Goal: Task Accomplishment & Management: Manage account settings

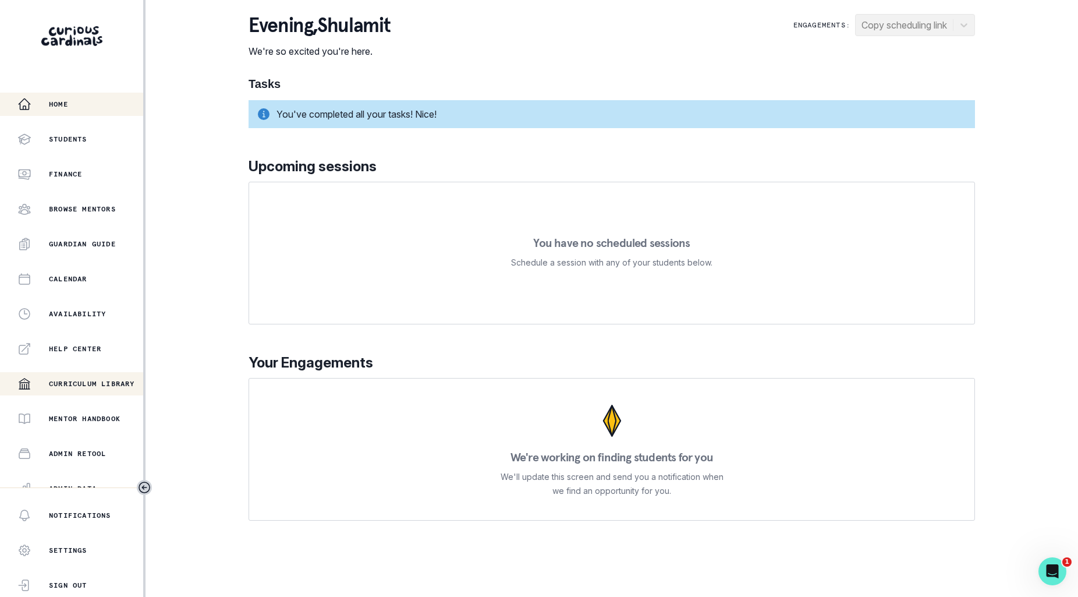
scroll to position [117, 0]
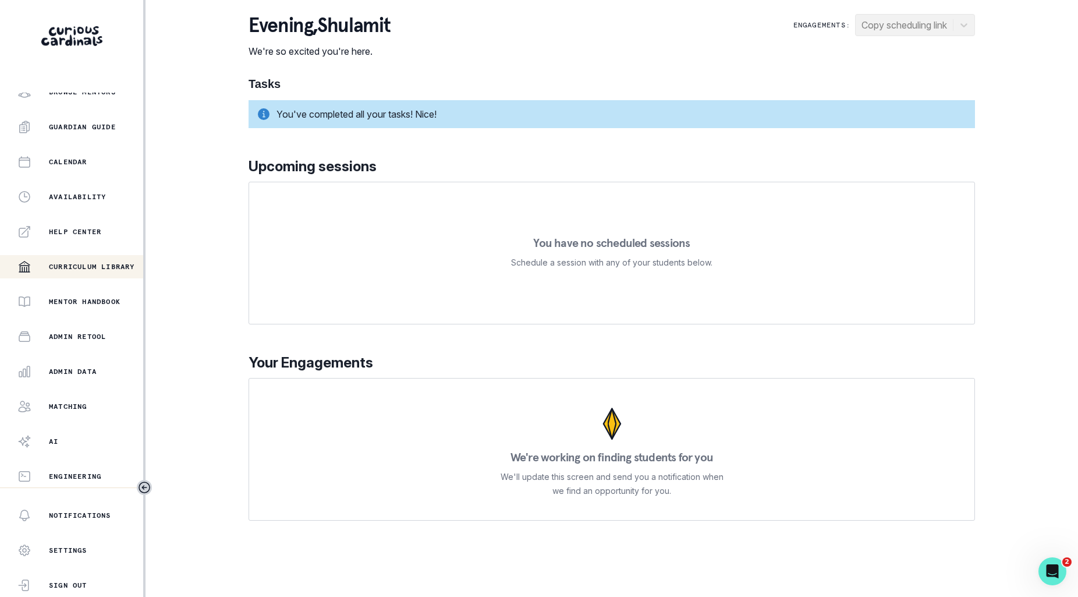
click at [72, 381] on button "Admin Data" at bounding box center [71, 371] width 143 height 23
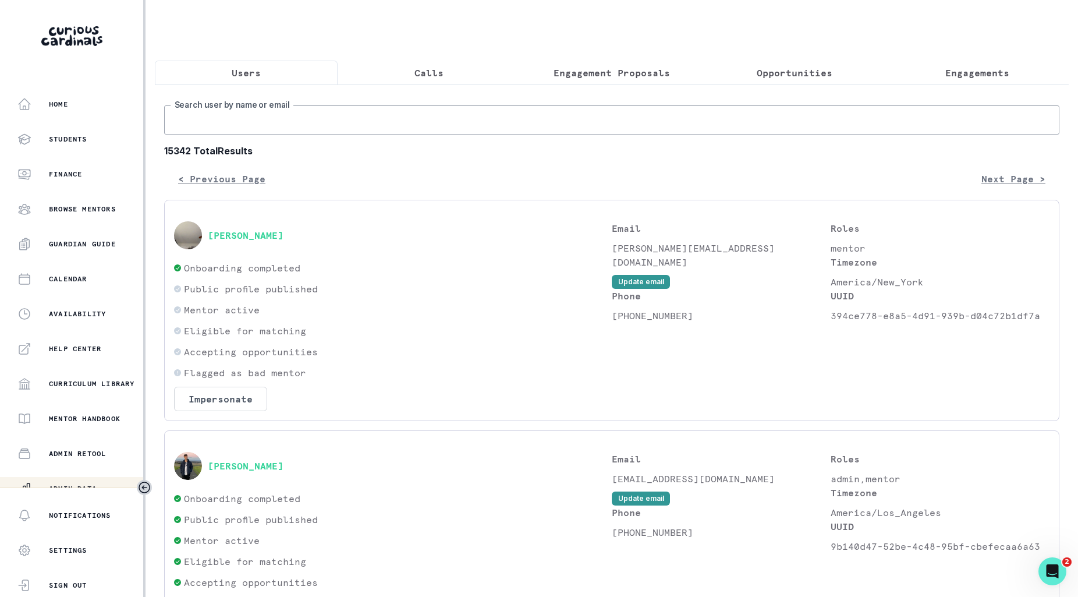
click at [416, 118] on input "Search user by name or email" at bounding box center [611, 119] width 895 height 29
type input "[PERSON_NAME]"
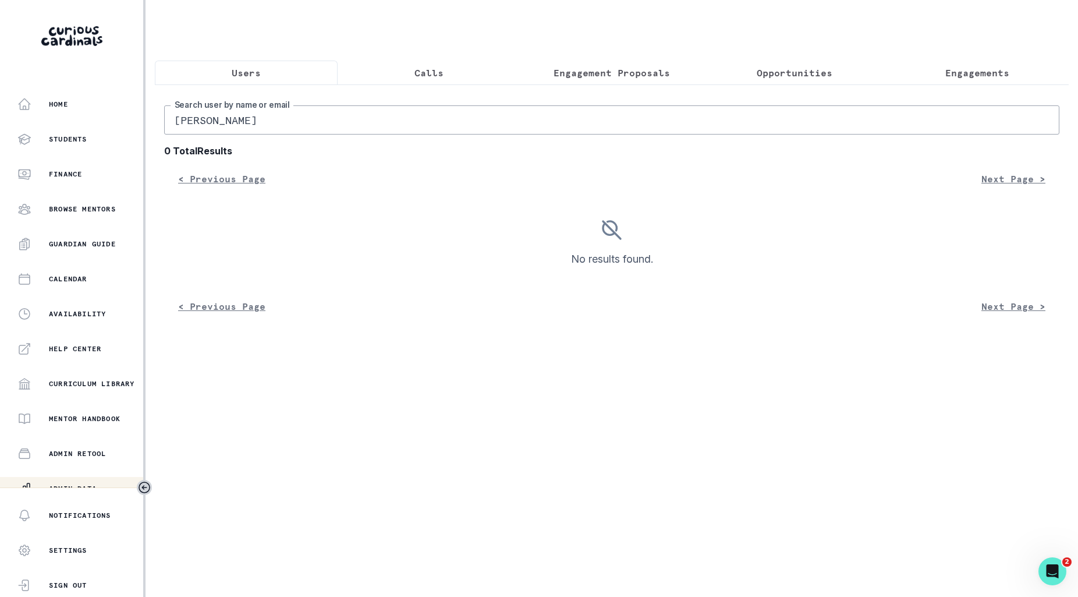
click at [389, 69] on button "Calls" at bounding box center [429, 73] width 183 height 24
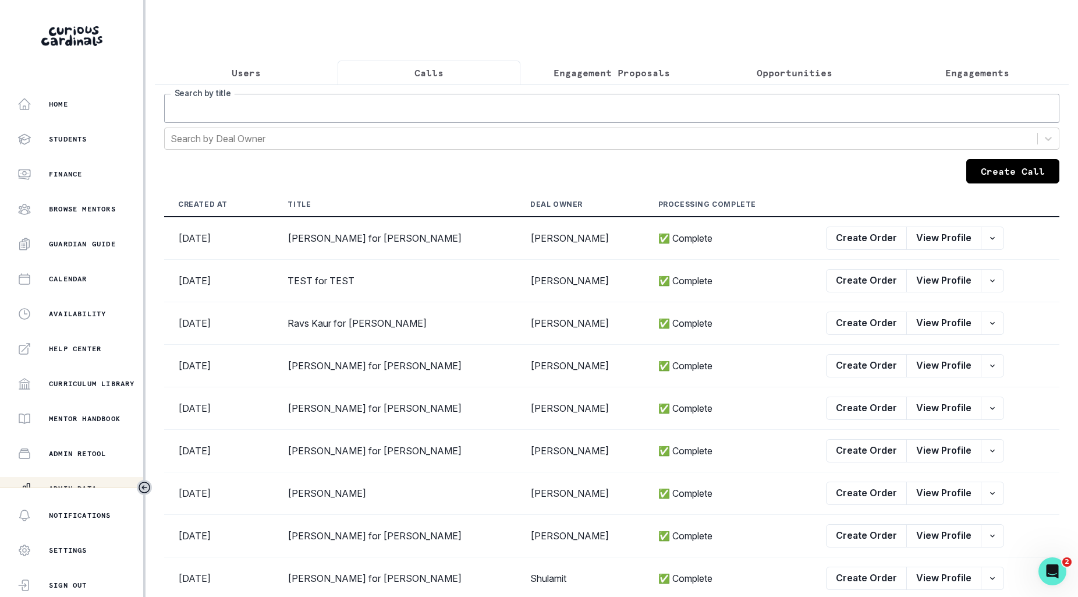
click at [407, 103] on input "Search by title" at bounding box center [611, 108] width 895 height 29
type input "[PERSON_NAME]"
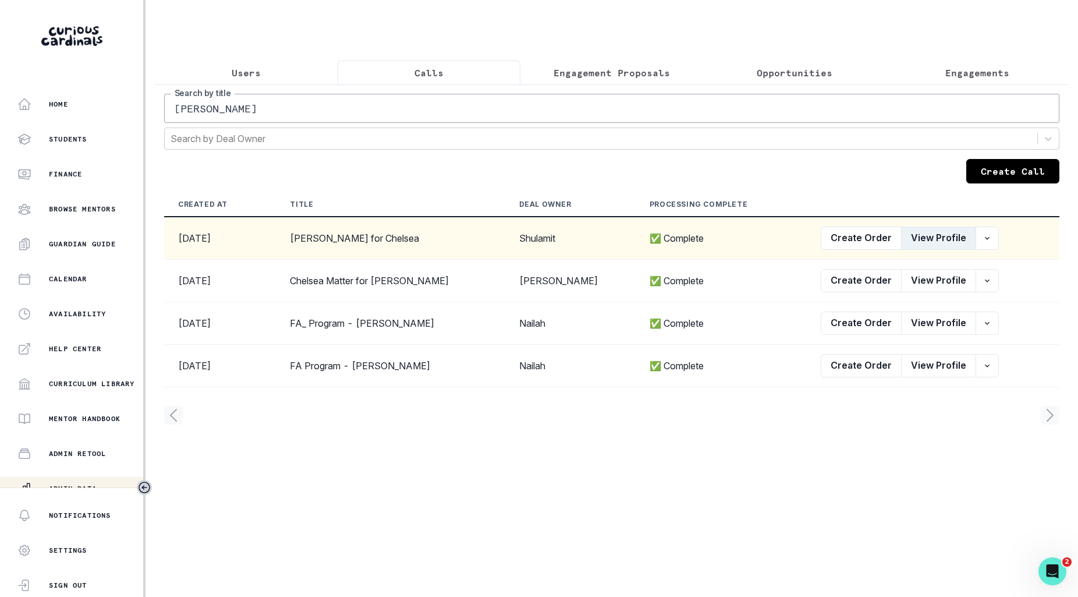
click at [936, 234] on button "View Profile" at bounding box center [938, 237] width 75 height 23
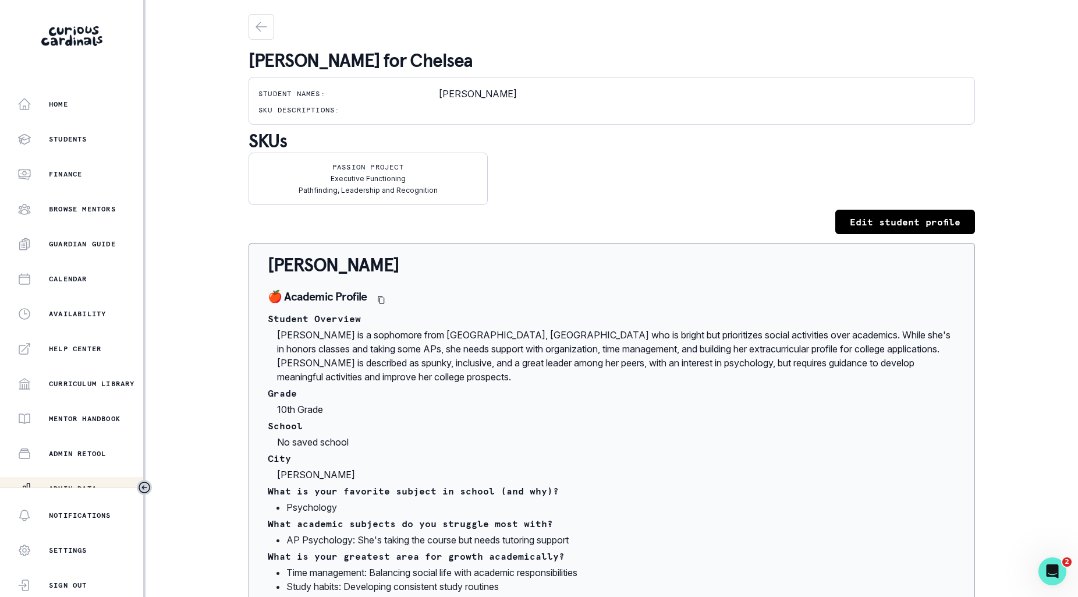
click at [932, 210] on button "Edit student profile" at bounding box center [905, 222] width 140 height 24
select select "TENTH"
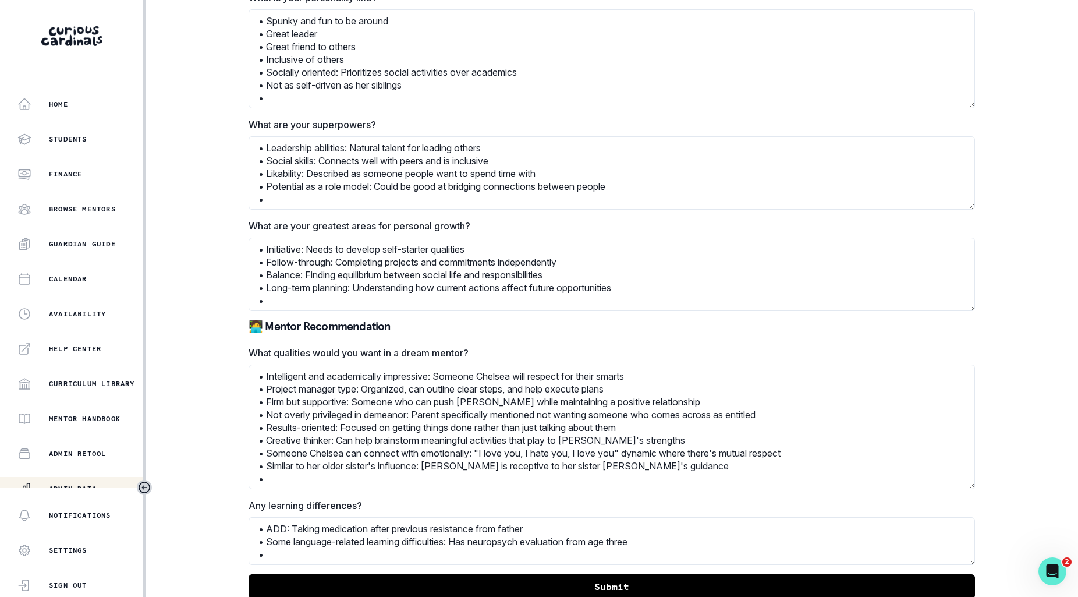
scroll to position [1235, 0]
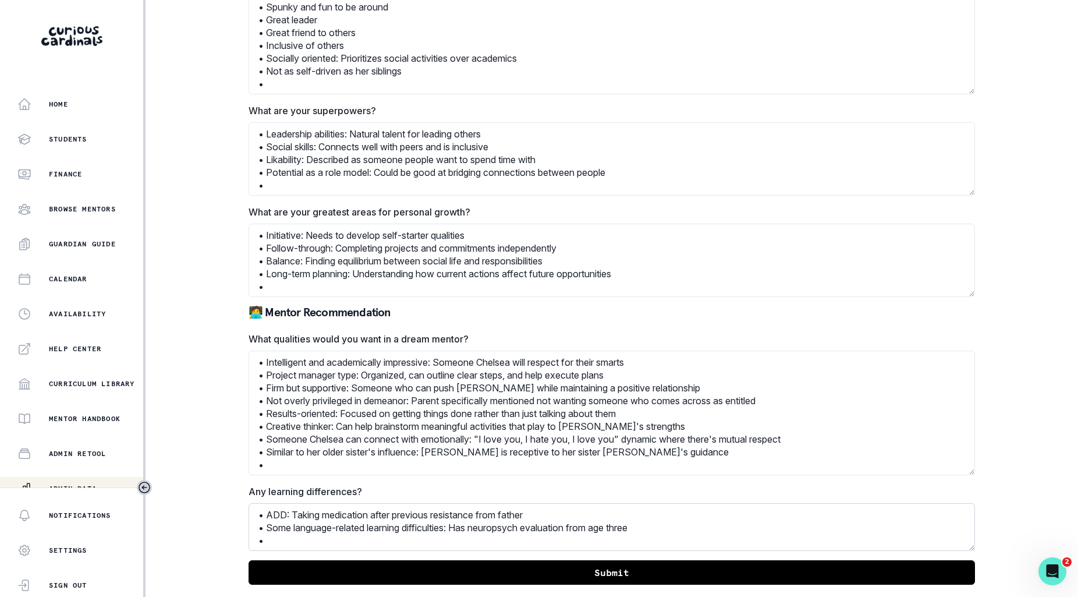
drag, startPoint x: 672, startPoint y: 525, endPoint x: 284, endPoint y: 509, distance: 388.6
click at [284, 509] on textarea "• ADD: Taking medication after previous resistance from father • Some language-…" at bounding box center [612, 527] width 727 height 48
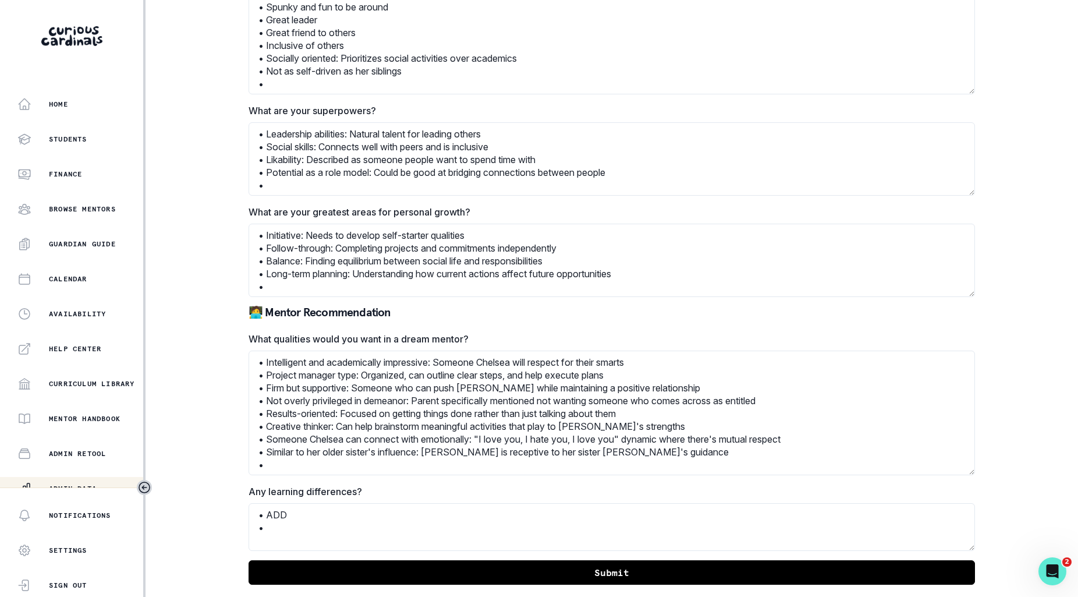
type textarea "• ADD •"
click at [412, 574] on button "Submit" at bounding box center [612, 572] width 727 height 24
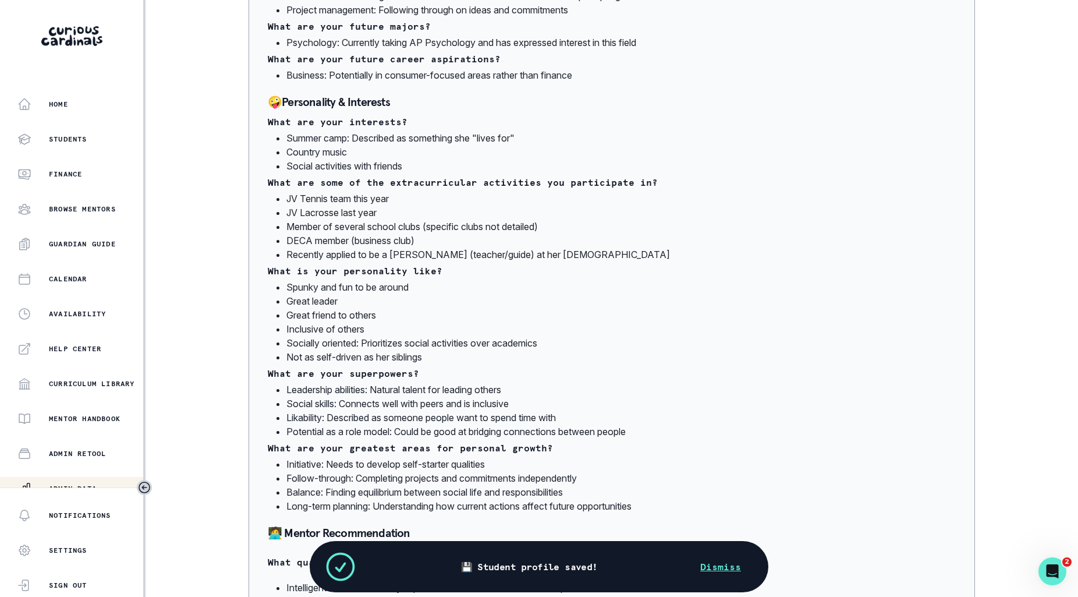
scroll to position [759, 0]
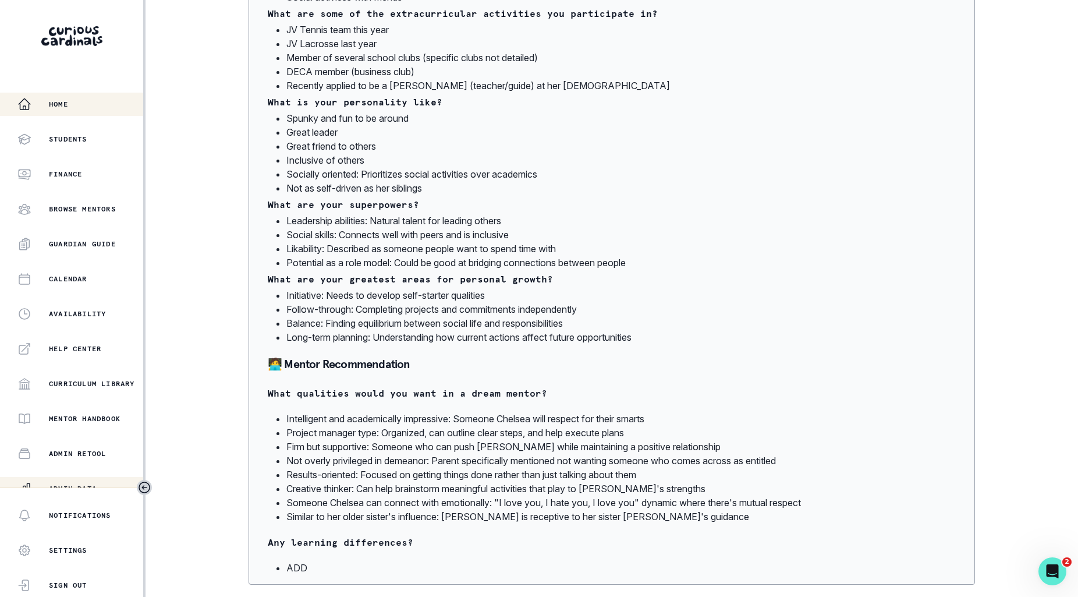
click at [99, 98] on div "Home" at bounding box center [80, 104] width 126 height 14
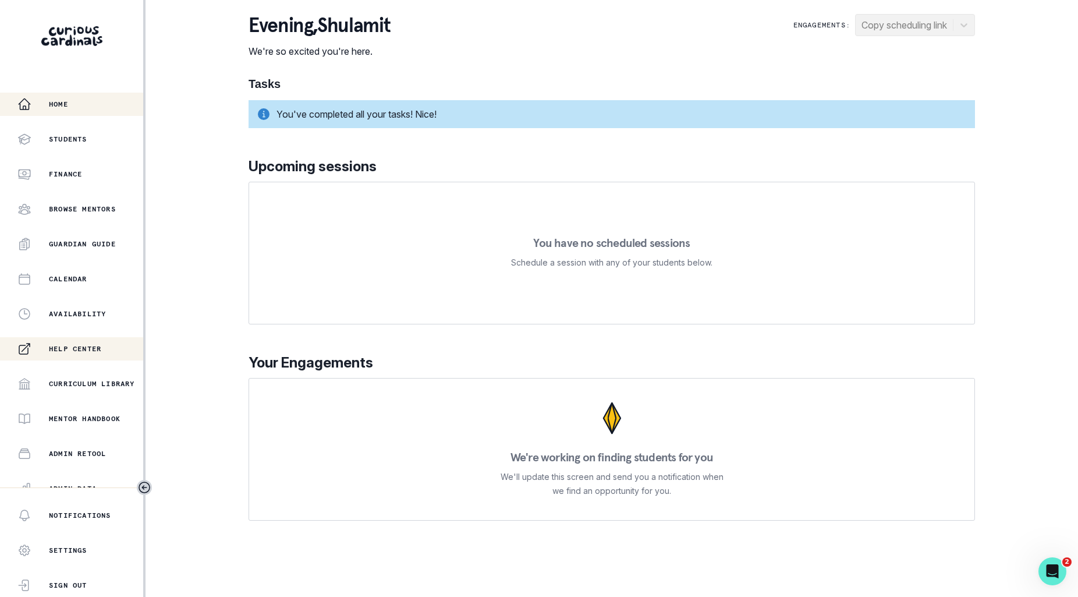
scroll to position [117, 0]
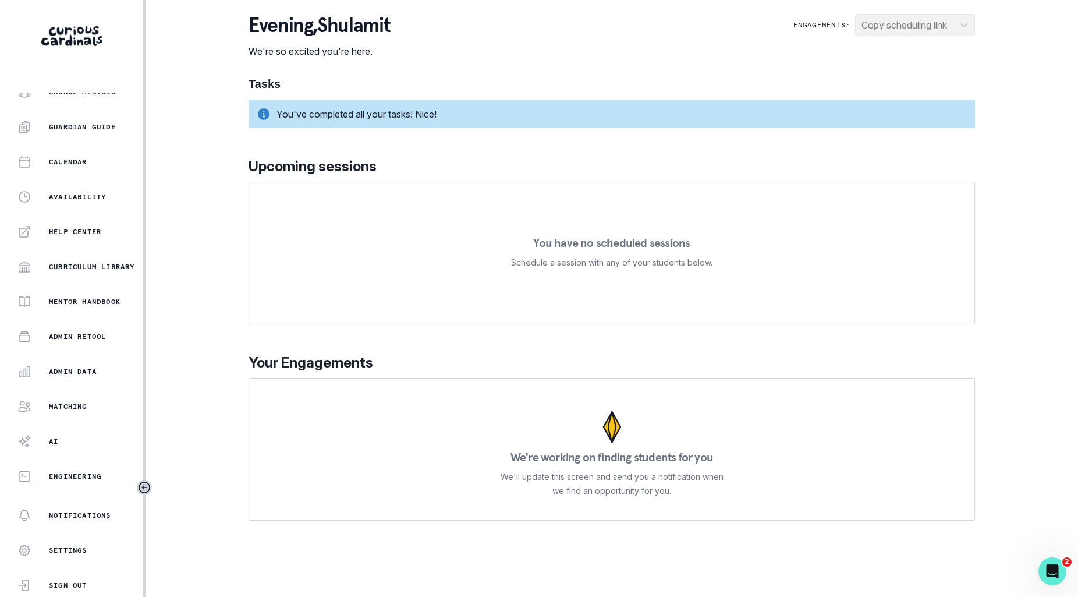
click at [68, 388] on div "Home Students Finance Browse Mentors Guardian Guide Calendar Availability Help …" at bounding box center [71, 290] width 143 height 395
click at [72, 374] on p "Admin Data" at bounding box center [73, 371] width 48 height 9
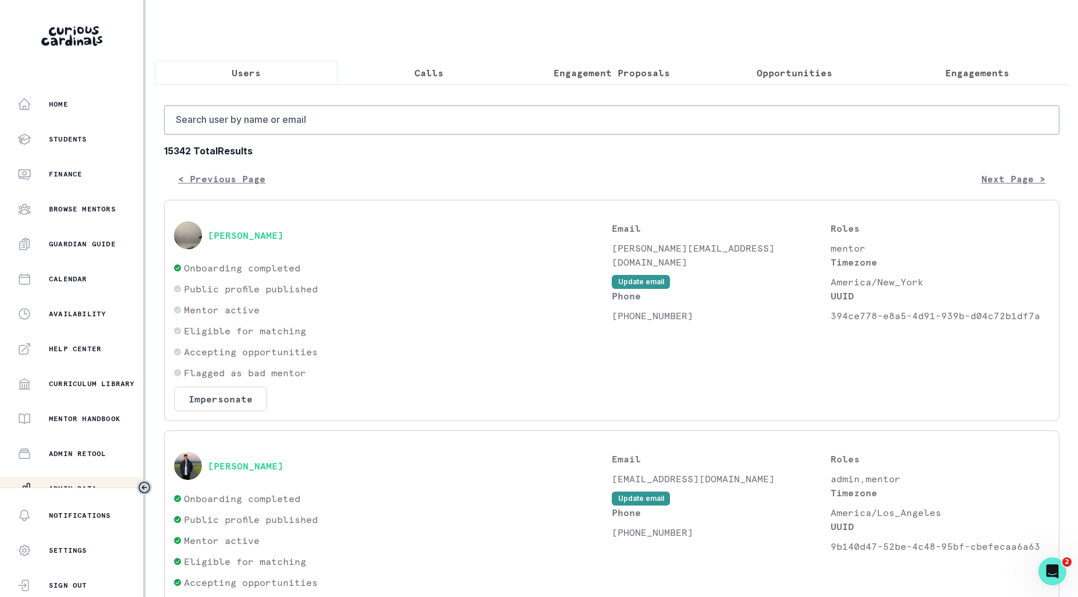
click at [810, 72] on p "Opportunities" at bounding box center [795, 73] width 76 height 14
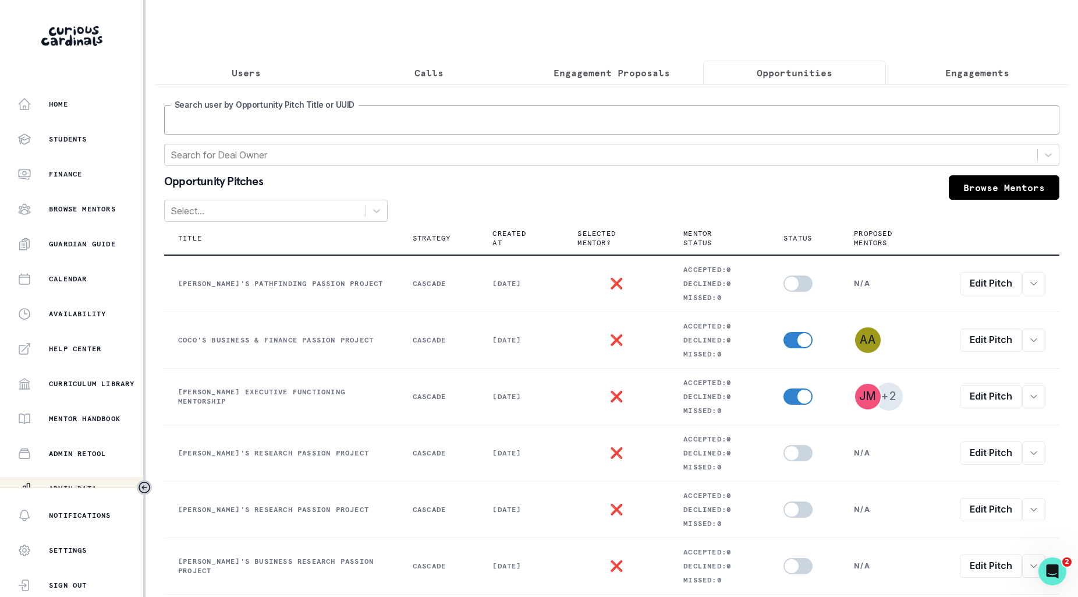
click at [774, 123] on input "Search user by Opportunity Pitch Title or UUID" at bounding box center [611, 119] width 895 height 29
type input "jayanthi"
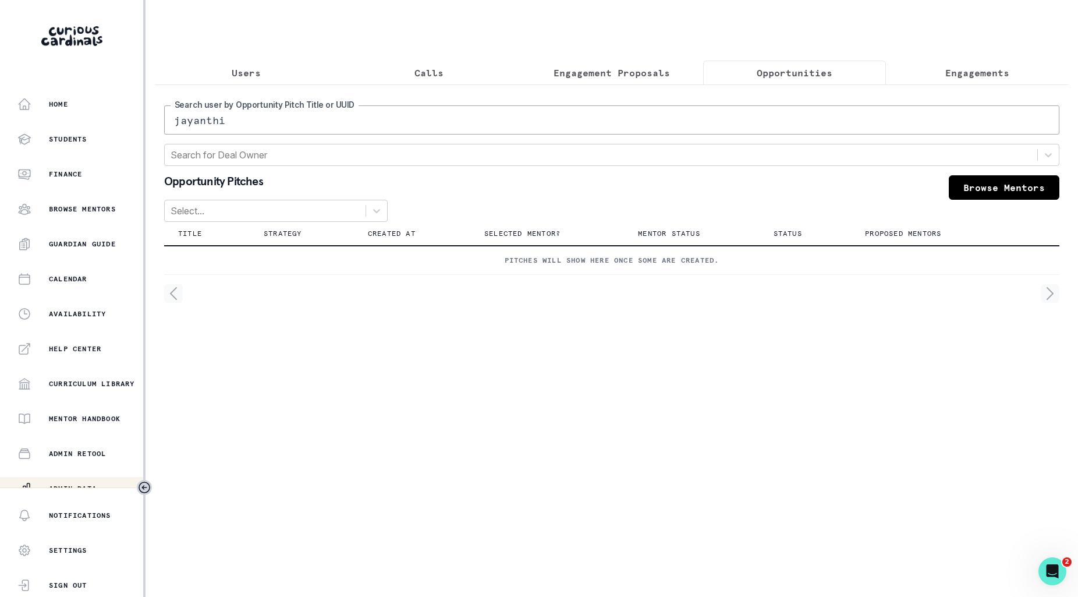
click at [784, 122] on input "jayanthi" at bounding box center [611, 119] width 895 height 29
click at [670, 82] on button "Engagement Proposals" at bounding box center [611, 73] width 183 height 24
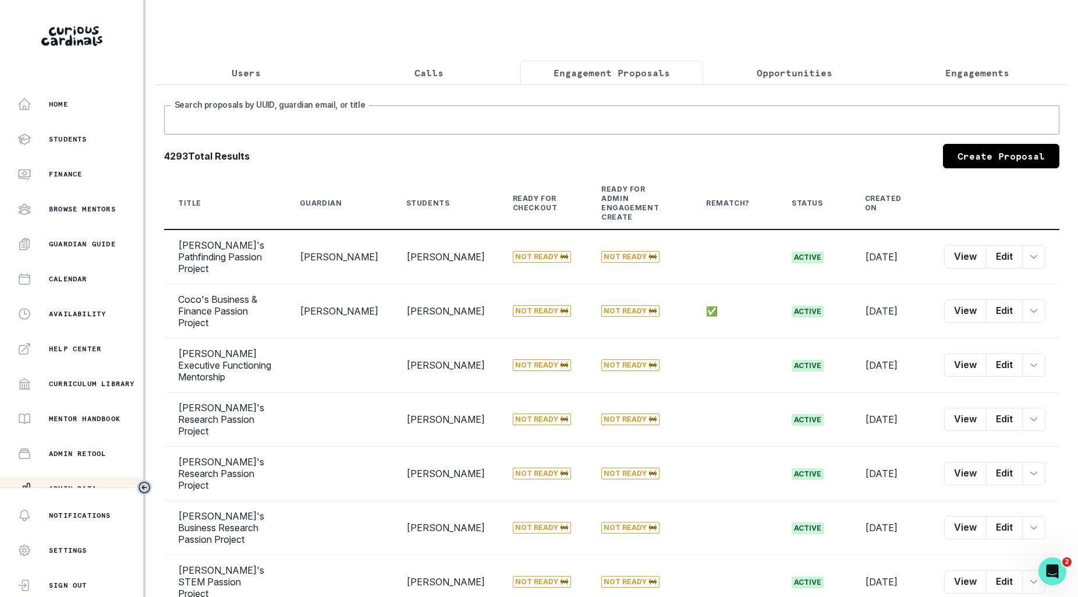
click at [671, 118] on input "Search proposals by UUID, guardian email, or title" at bounding box center [611, 119] width 895 height 29
type input "maya"
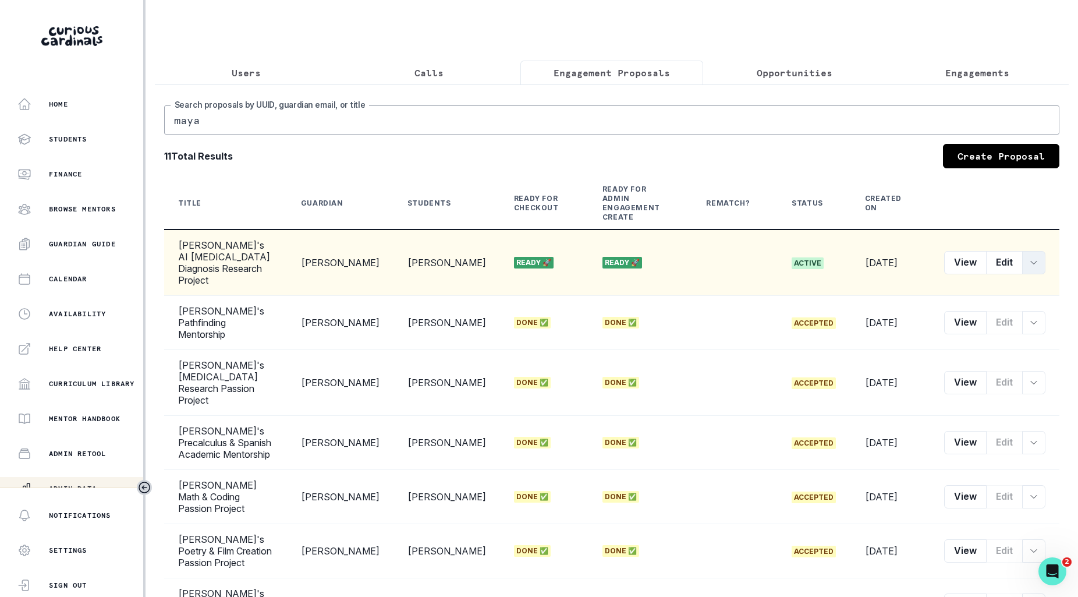
click at [1032, 251] on button "row menu" at bounding box center [1033, 262] width 23 height 23
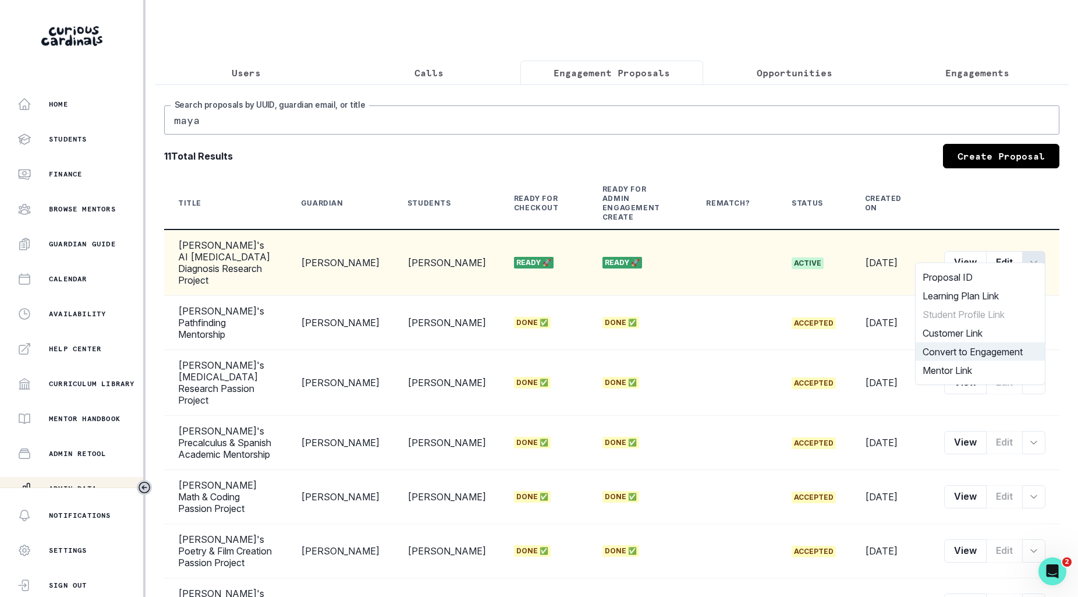
click at [974, 350] on button "Convert to Engagement" at bounding box center [980, 351] width 129 height 19
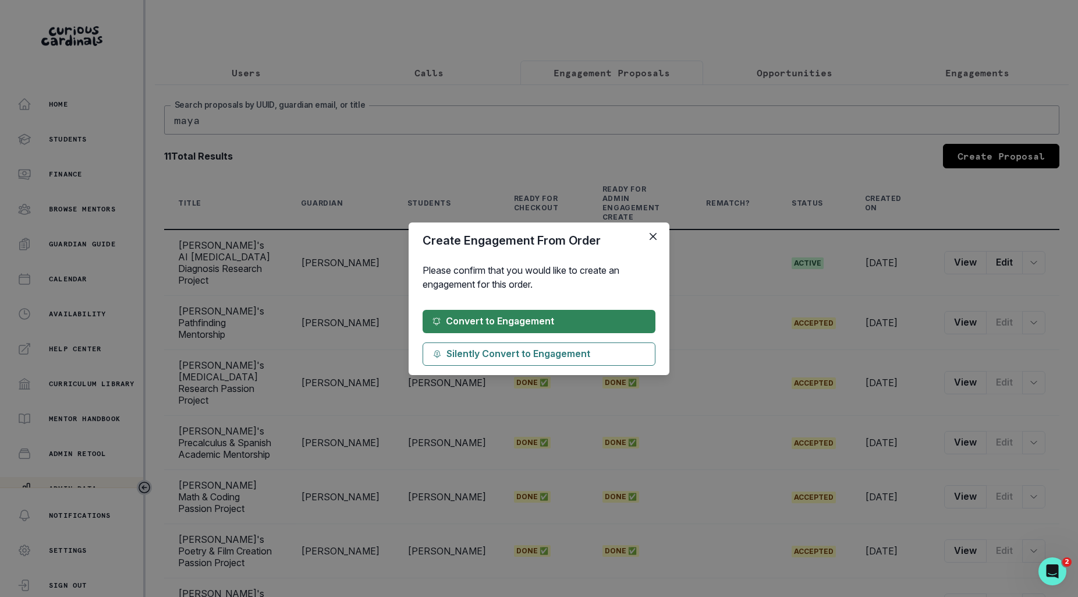
click at [643, 327] on button "Convert to Engagement" at bounding box center [539, 321] width 233 height 23
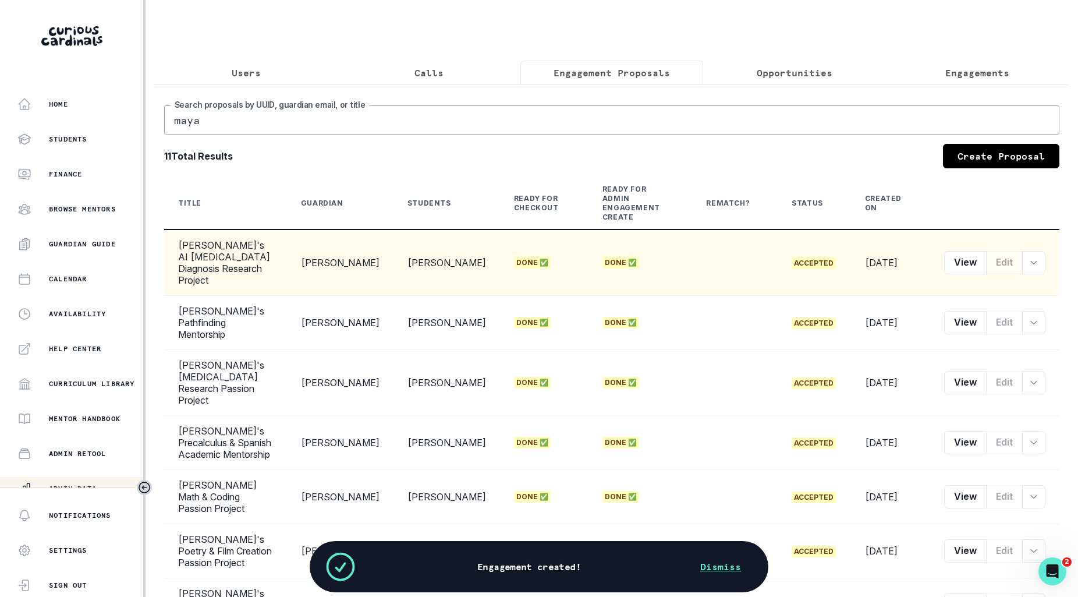
copy tr "Project [PERSON_NAME]"
drag, startPoint x: 343, startPoint y: 253, endPoint x: 295, endPoint y: 241, distance: 49.7
click at [295, 241] on tr "[PERSON_NAME]'s AI [MEDICAL_DATA] Diagnosis Research Project [PERSON_NAME] [PER…" at bounding box center [611, 262] width 895 height 66
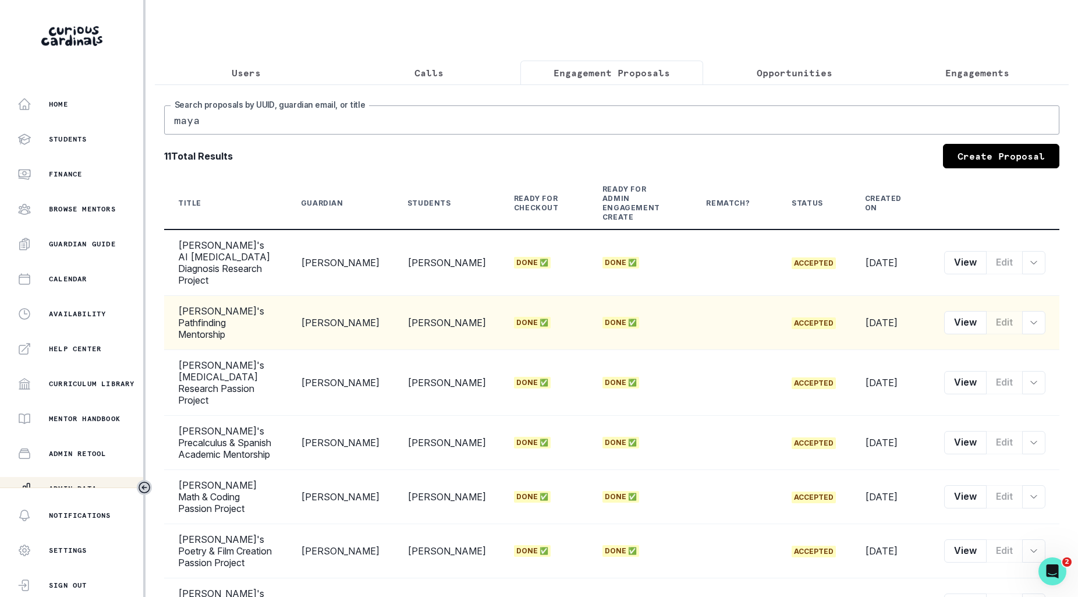
click at [572, 296] on td "Done ✅" at bounding box center [544, 323] width 88 height 54
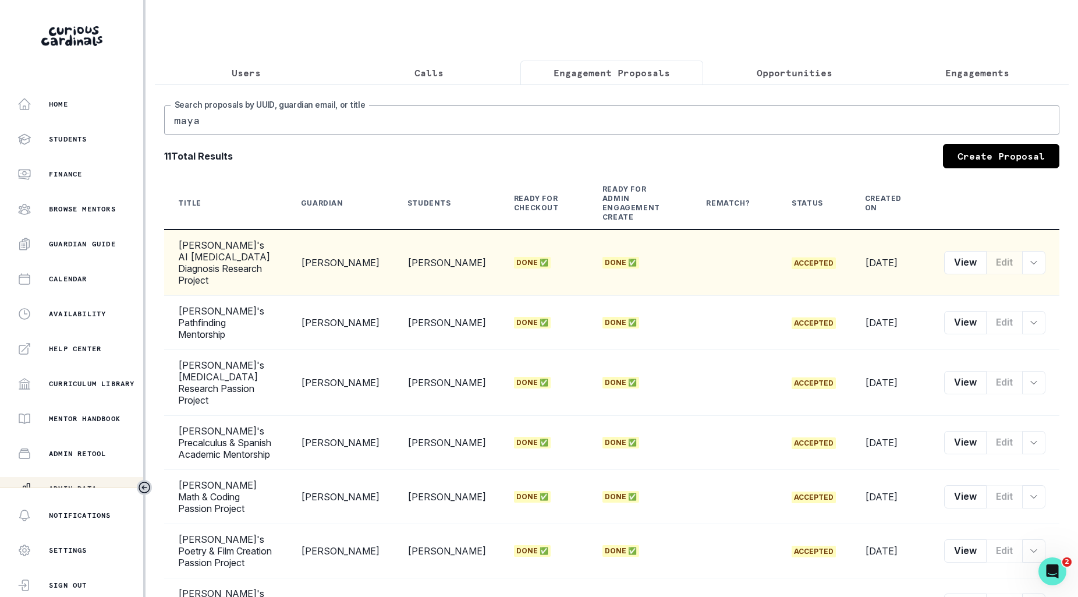
drag, startPoint x: 313, startPoint y: 241, endPoint x: 344, endPoint y: 252, distance: 33.3
click at [344, 253] on td "[PERSON_NAME]" at bounding box center [340, 262] width 107 height 66
copy td "[PERSON_NAME]"
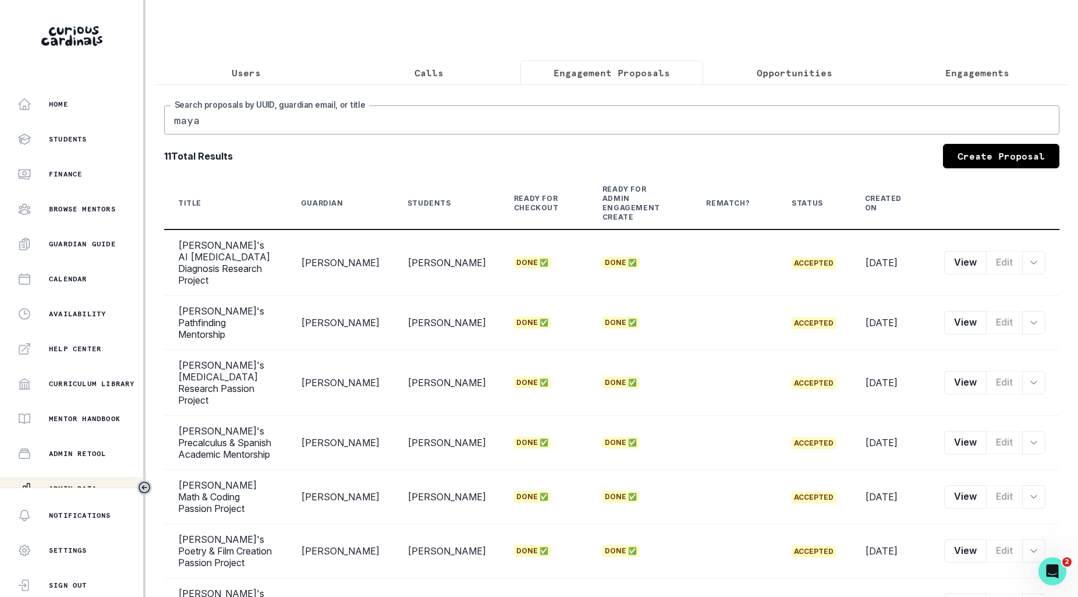
click at [978, 80] on button "Engagements" at bounding box center [977, 73] width 183 height 24
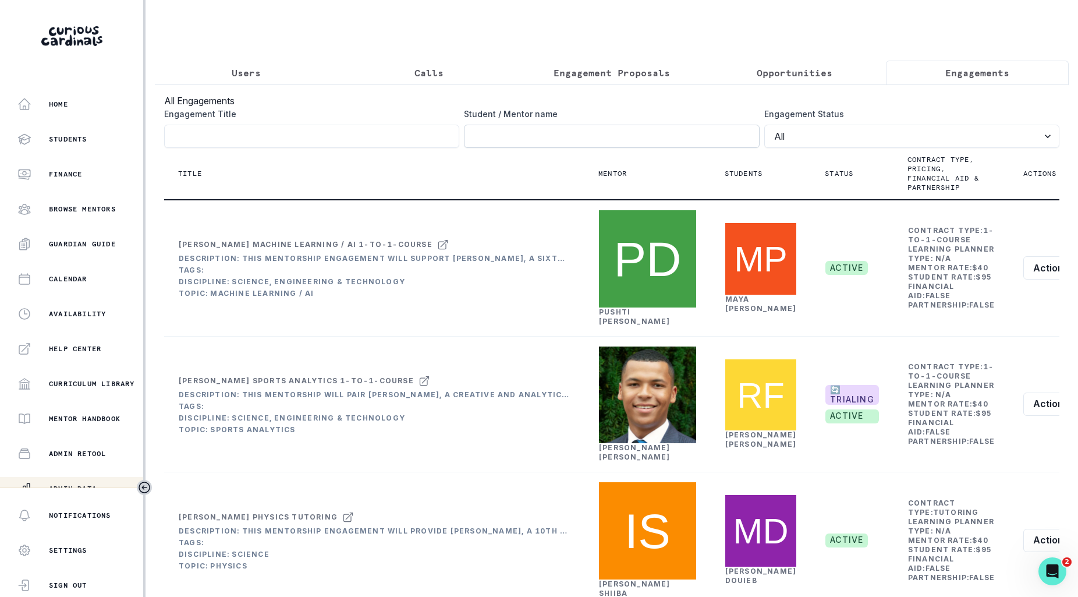
click at [635, 143] on input "Engagement Title" at bounding box center [611, 136] width 295 height 23
paste input "[PERSON_NAME]"
click button "submit" at bounding box center [0, 0] width 0 height 0
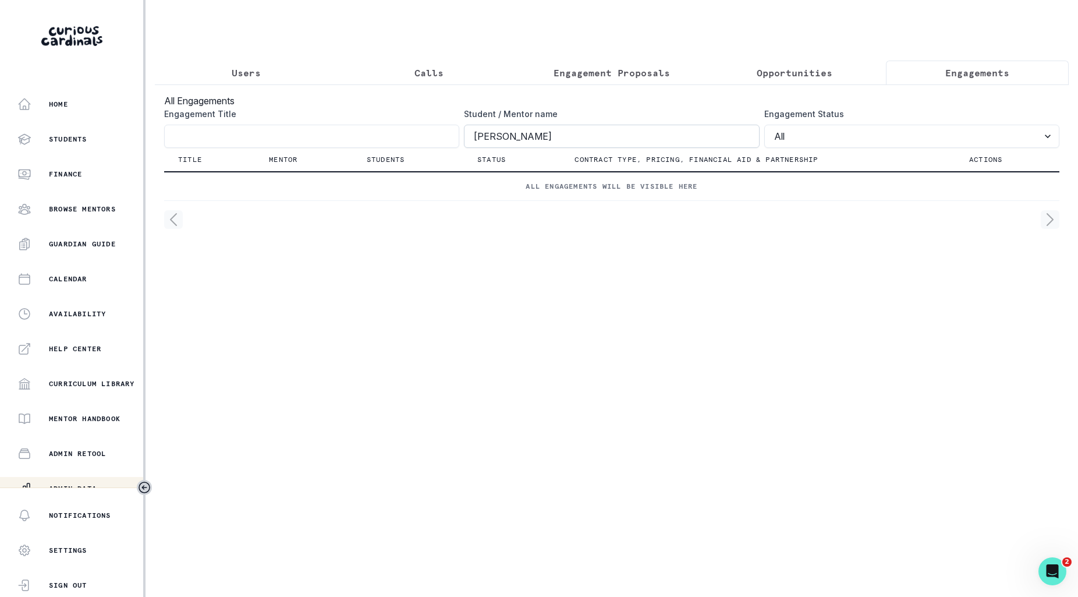
click at [488, 137] on input "[PERSON_NAME]" at bounding box center [611, 136] width 295 height 23
click button "submit" at bounding box center [0, 0] width 0 height 0
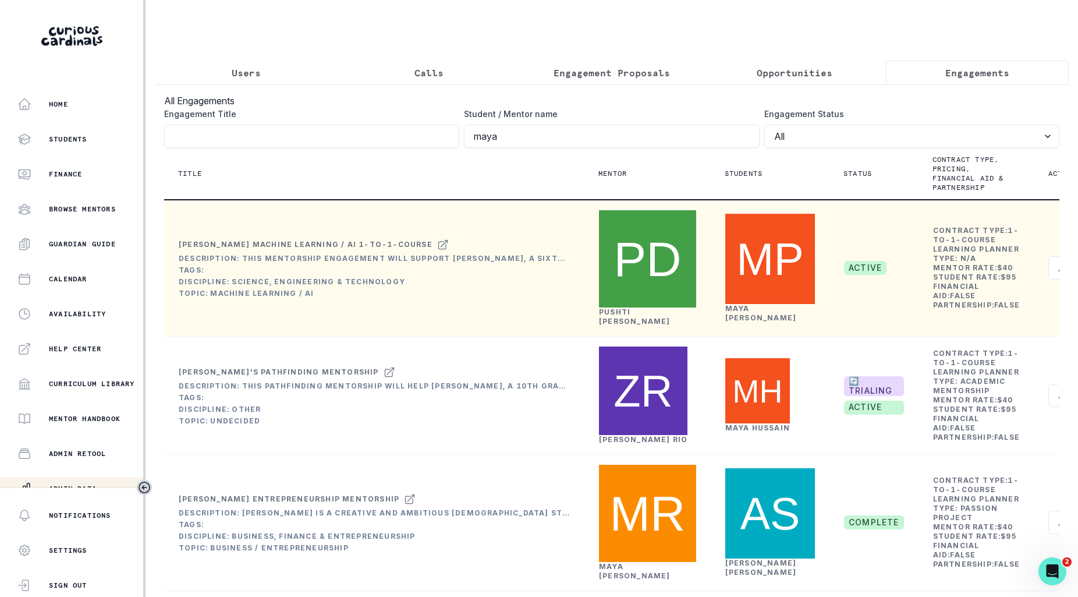
click at [748, 318] on div "[PERSON_NAME]" at bounding box center [770, 313] width 90 height 19
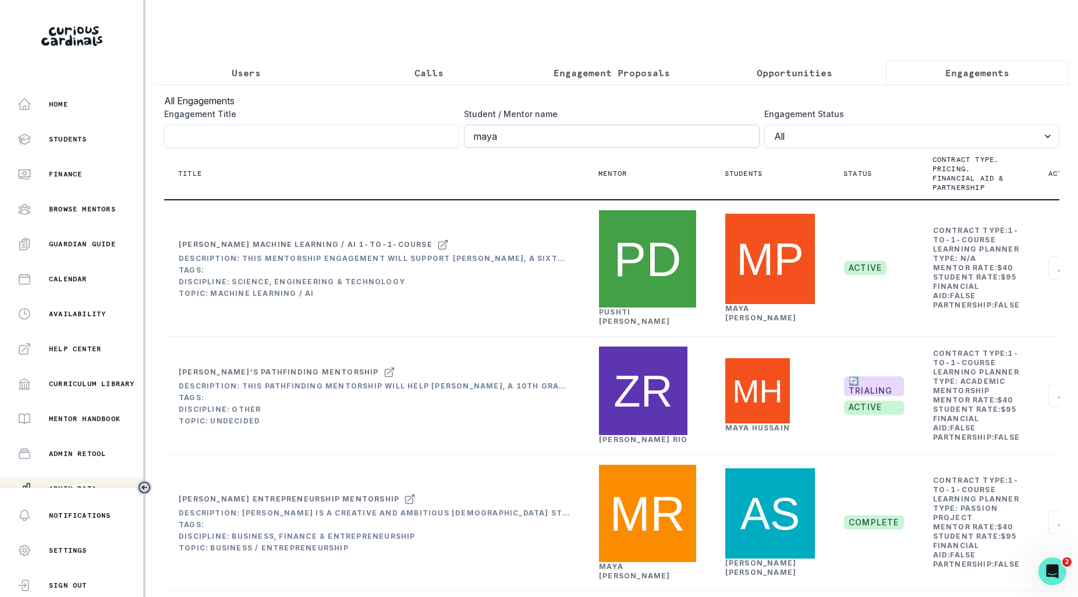
click at [612, 134] on input "maya" at bounding box center [611, 136] width 295 height 23
type input "[PERSON_NAME]"
click button "submit" at bounding box center [0, 0] width 0 height 0
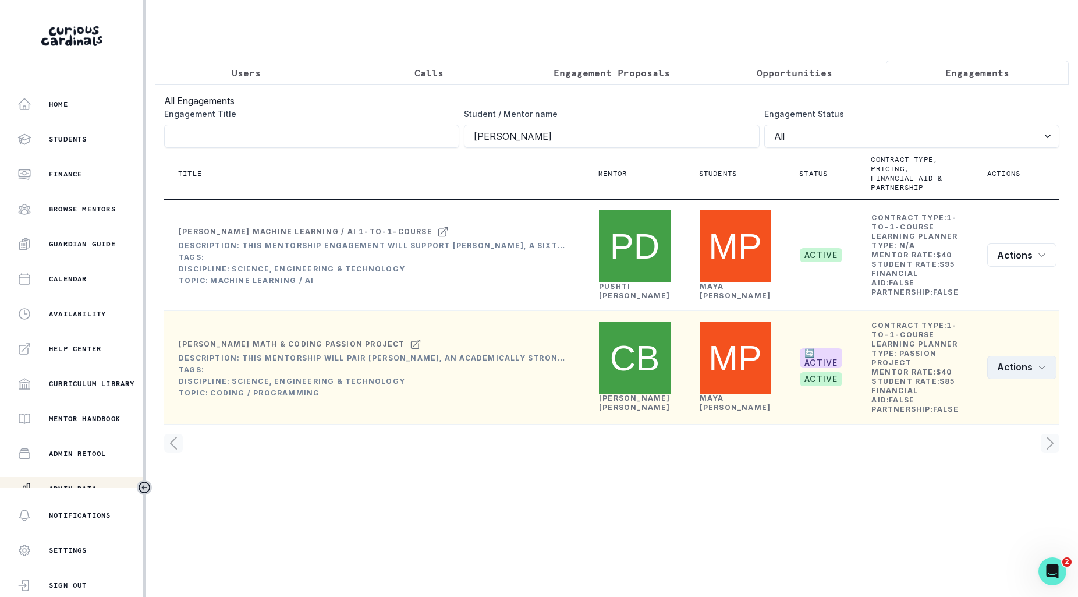
click at [1017, 356] on button "Actions" at bounding box center [1021, 367] width 69 height 23
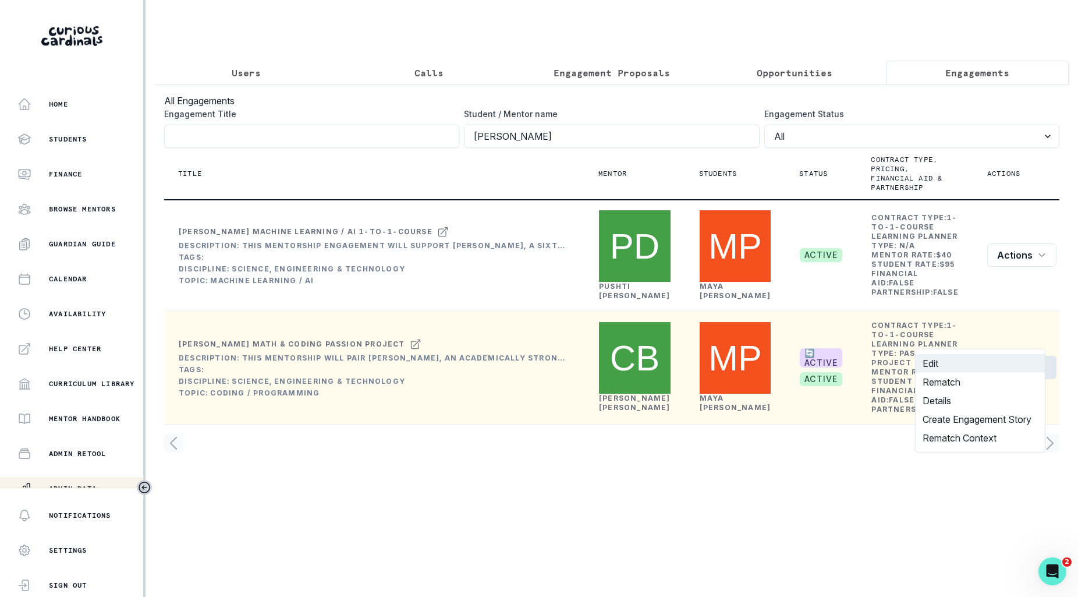
click at [960, 366] on button "Edit" at bounding box center [980, 363] width 129 height 19
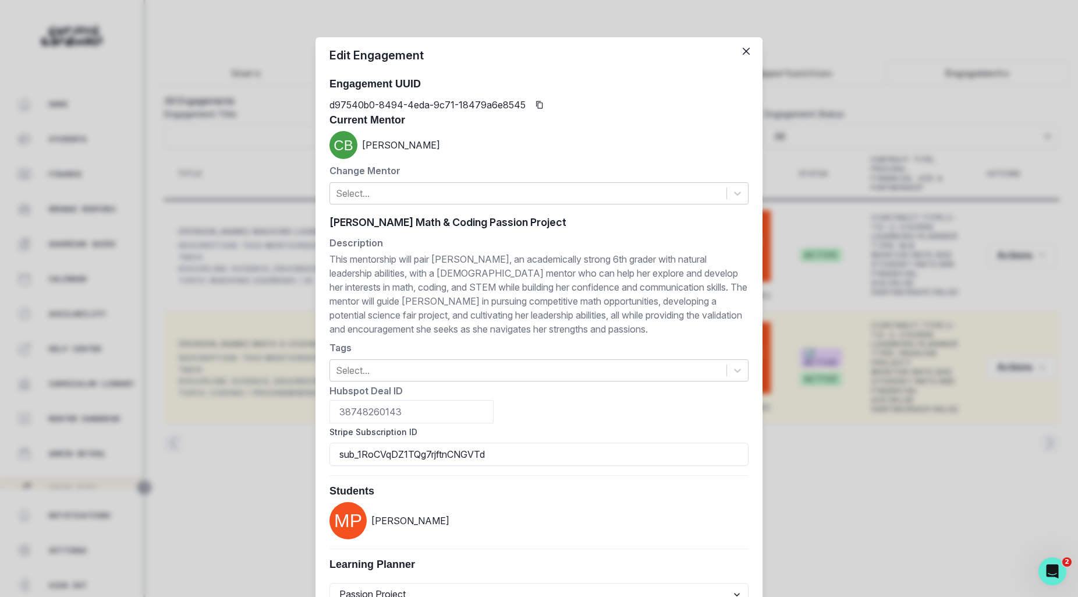
click at [656, 436] on label "Stripe Subscription ID" at bounding box center [536, 432] width 412 height 12
click at [656, 442] on input "sub_1RoCVqDZ1TQg7rjftnCNGVTd" at bounding box center [539, 453] width 419 height 23
click at [656, 450] on input "sub_1RoCVqDZ1TQg7rjftnCNGVTd" at bounding box center [539, 453] width 419 height 23
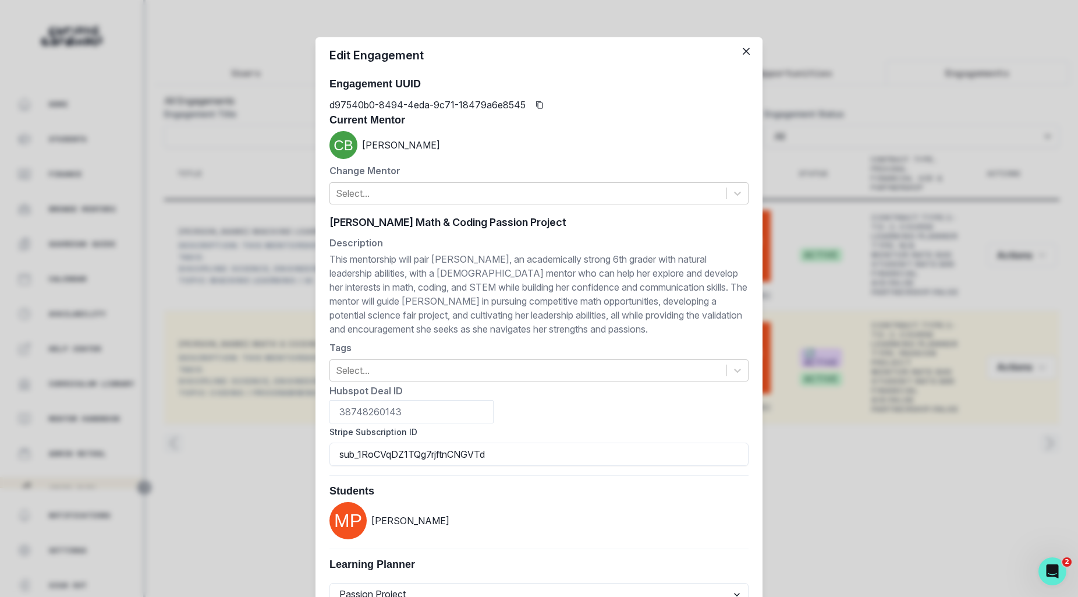
click at [888, 461] on div "Edit Engagement Engagement UUID d97540b0-8494-4eda-9c71-18479a6e8545 Current Me…" at bounding box center [539, 298] width 1078 height 597
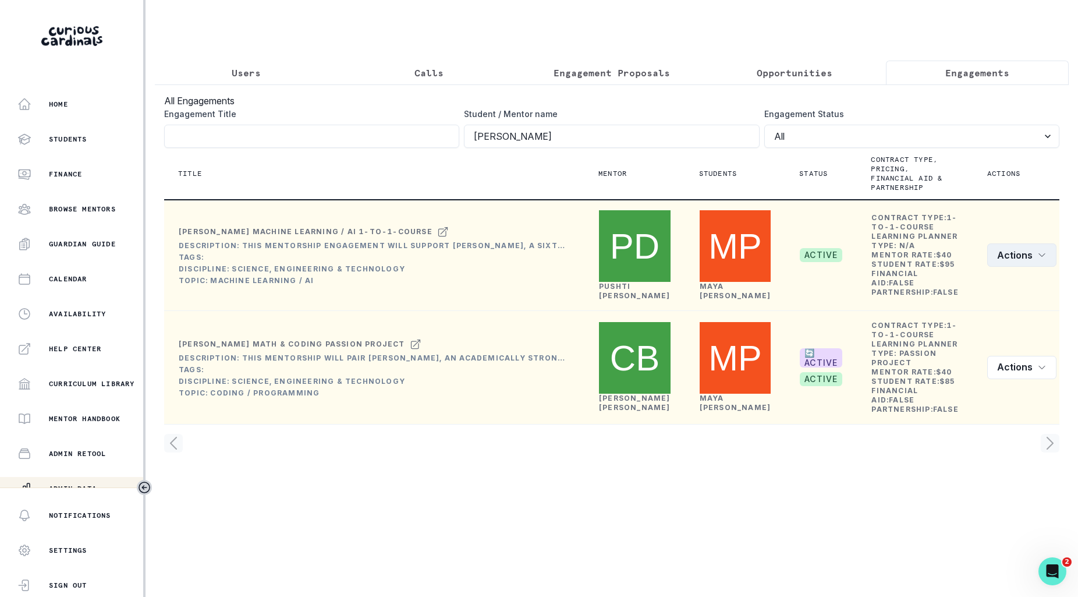
click at [1023, 243] on button "Actions" at bounding box center [1021, 254] width 69 height 23
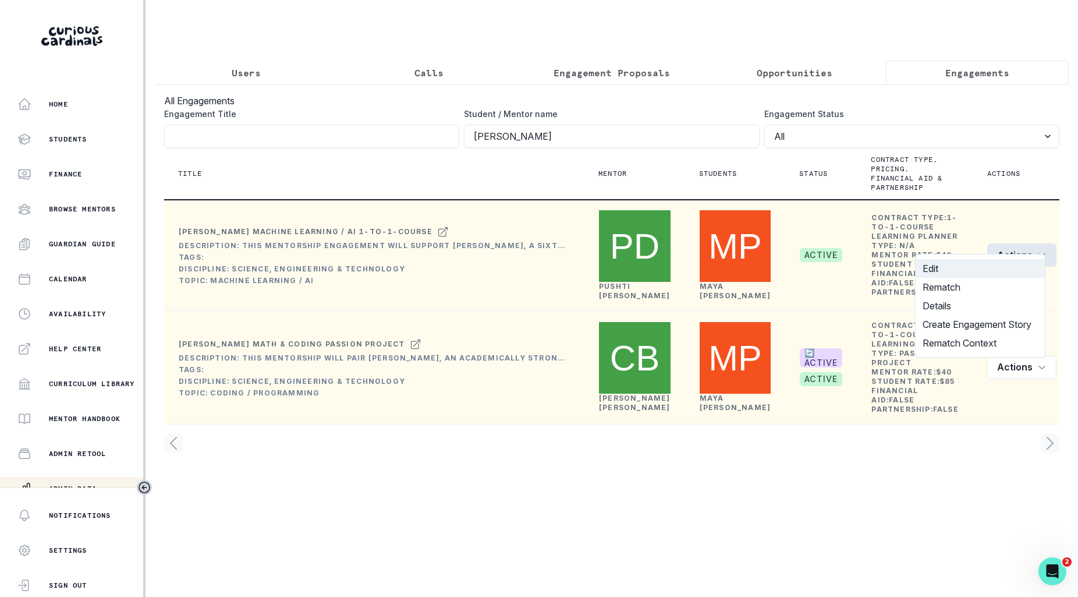
click at [966, 265] on button "Edit" at bounding box center [980, 268] width 129 height 19
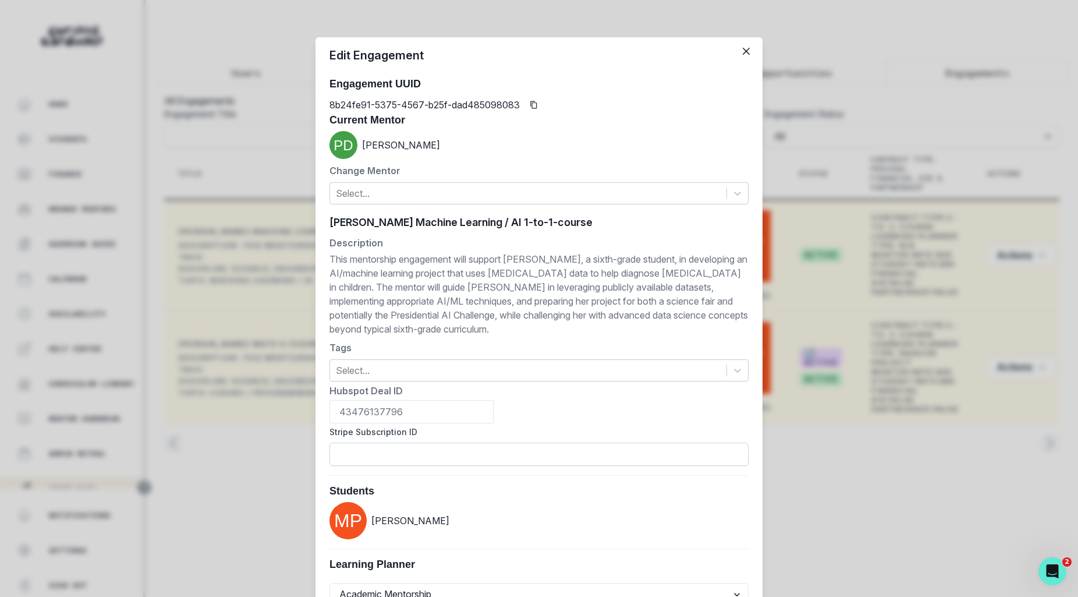
click at [529, 462] on input "Stripe Subscription ID" at bounding box center [539, 453] width 419 height 23
paste input "sub_1RoCVqDZ1TQg7rjftnCNGVTd"
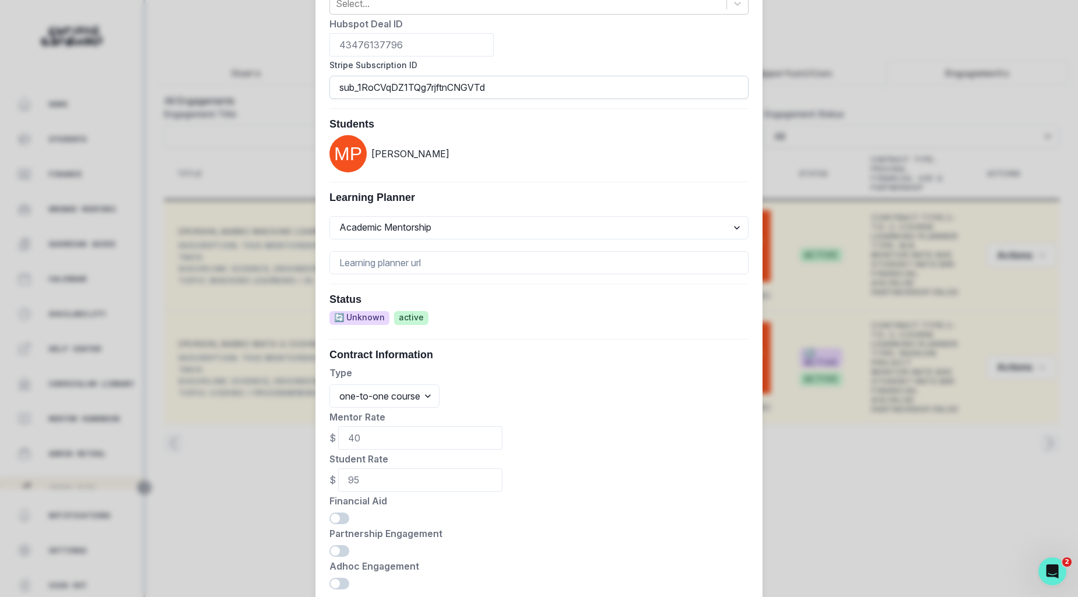
scroll to position [447, 0]
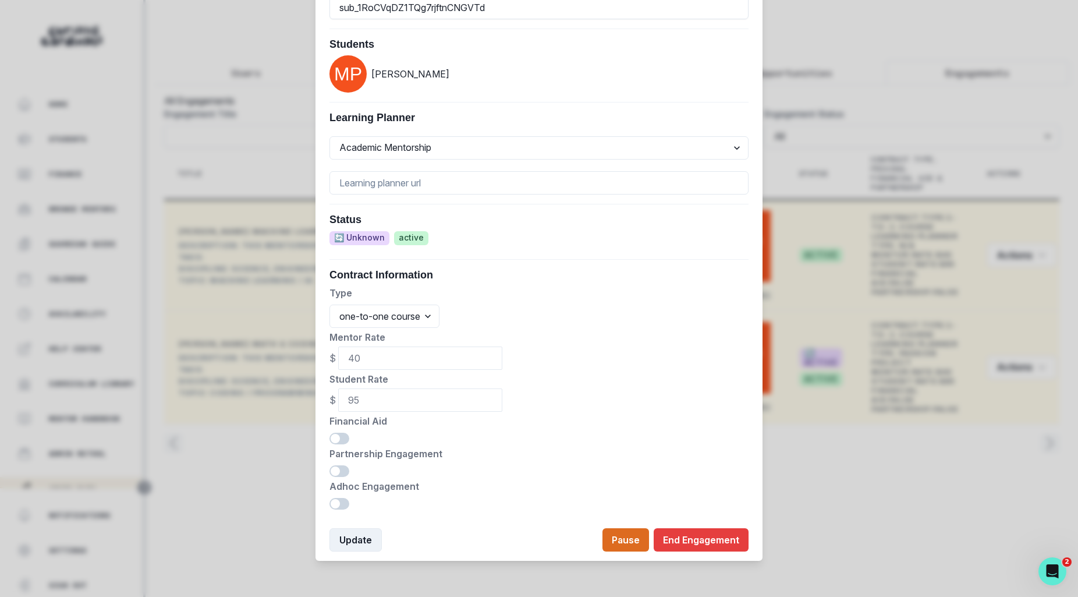
type input "sub_1RoCVqDZ1TQg7rjftnCNGVTd"
click at [357, 541] on button "Update" at bounding box center [356, 539] width 52 height 23
